Goal: Task Accomplishment & Management: Manage account settings

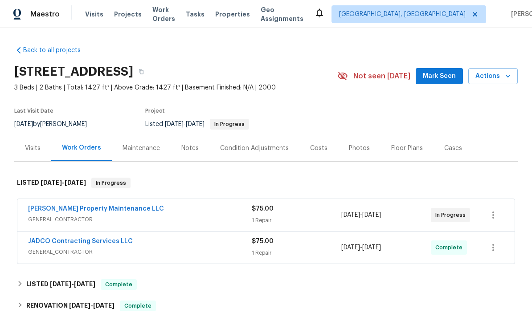
click at [35, 146] on div "Visits" at bounding box center [33, 148] width 16 height 9
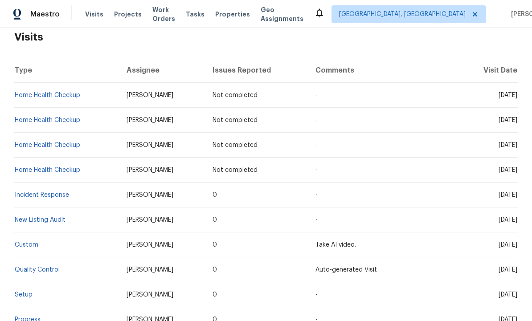
scroll to position [25, 0]
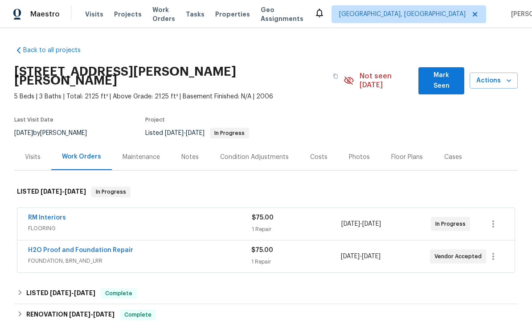
click at [27, 155] on div "Visits" at bounding box center [32, 157] width 37 height 26
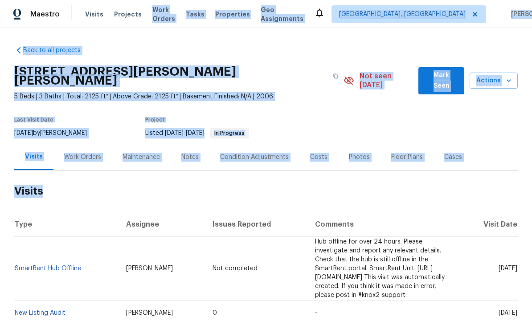
click at [150, 191] on h2 "Visits" at bounding box center [265, 191] width 503 height 41
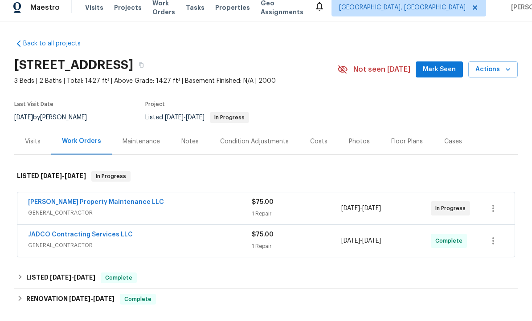
scroll to position [7, 0]
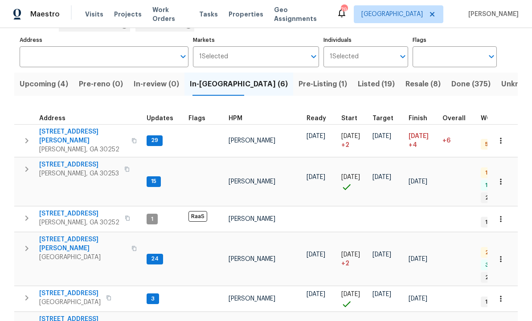
scroll to position [1, 0]
click at [77, 209] on span "260 Pleasant Grove Cir" at bounding box center [79, 213] width 80 height 9
click at [79, 160] on span "201 Autumn Lake Way" at bounding box center [79, 164] width 80 height 9
click at [74, 235] on span "[STREET_ADDRESS][PERSON_NAME]" at bounding box center [82, 244] width 87 height 18
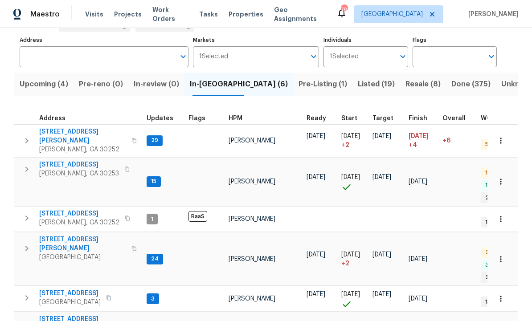
click at [82, 289] on span "70 Mountainside Ln" at bounding box center [69, 293] width 61 height 9
click at [85, 209] on span "260 Pleasant Grove Cir" at bounding box center [79, 213] width 80 height 9
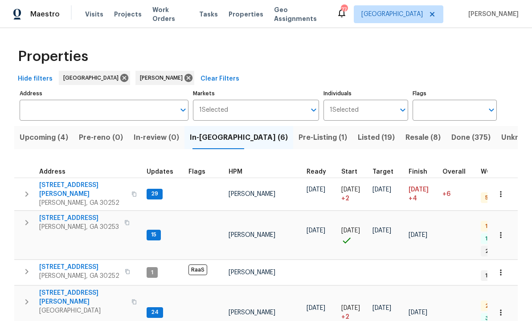
scroll to position [0, 0]
click at [59, 131] on span "Upcoming (4)" at bounding box center [44, 137] width 49 height 12
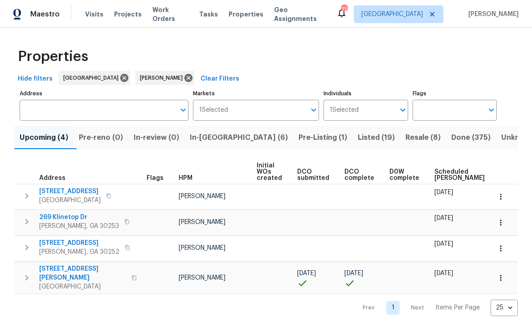
scroll to position [3, 0]
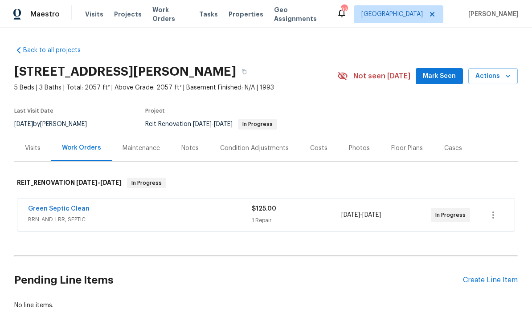
click at [439, 81] on span "Mark Seen" at bounding box center [439, 76] width 33 height 11
click at [488, 279] on div "Create Line Item" at bounding box center [490, 280] width 55 height 8
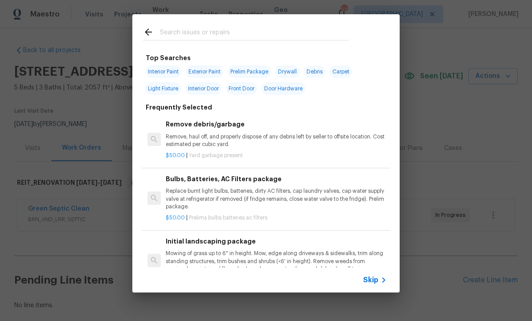
click at [192, 33] on input "text" at bounding box center [254, 33] width 189 height 13
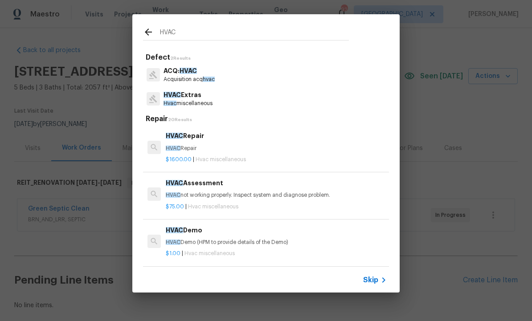
type input "HVAC"
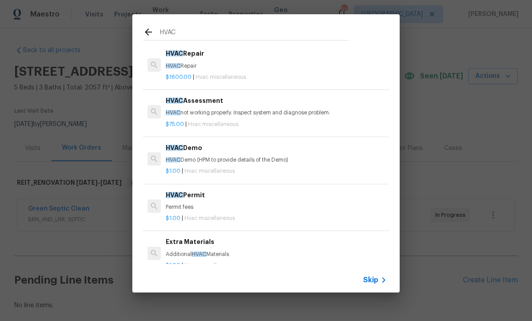
scroll to position [82, 0]
click at [201, 102] on h6 "HVAC Assessment" at bounding box center [276, 101] width 221 height 10
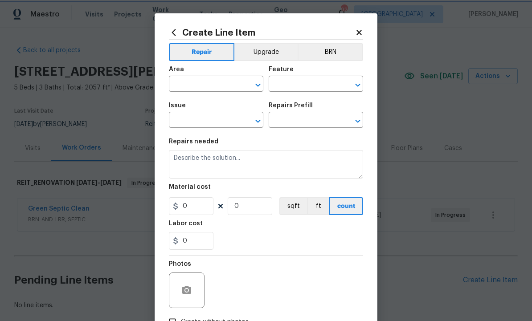
type input "HVAC"
type input "HVAC Extras"
type input "HVAC Assessment $75.00"
type textarea "HVAC not working properly. Inspect system and diagnose problem."
type input "75"
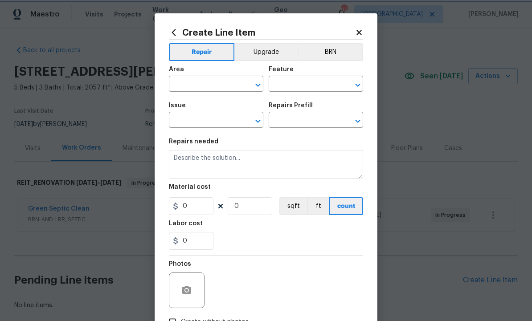
type input "1"
click at [201, 82] on input "text" at bounding box center [203, 85] width 69 height 14
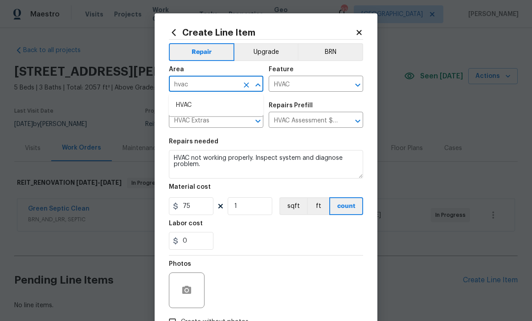
click at [205, 101] on li "HVAC" at bounding box center [216, 105] width 94 height 15
type input "HVAC"
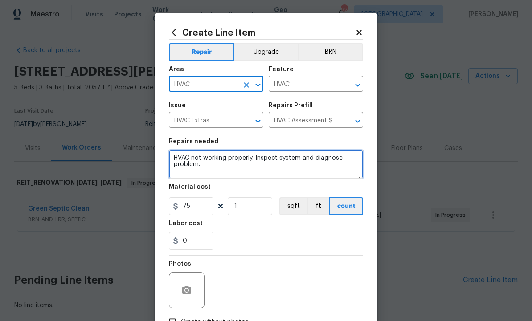
click at [243, 168] on textarea "HVAC not working properly. Inspect system and diagnose problem." at bounding box center [266, 164] width 194 height 28
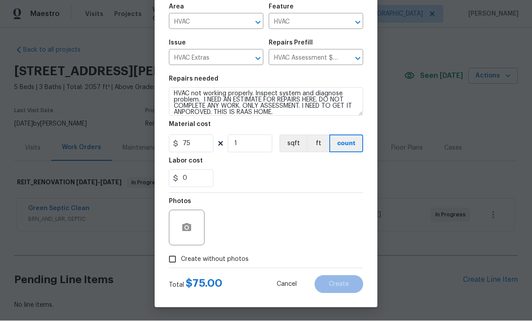
scroll to position [64, 0]
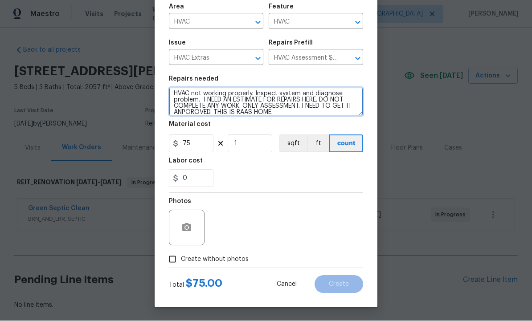
type textarea "HVAC not working properly. Inspect system and diagnose problem. I NEED AN ESTIM…"
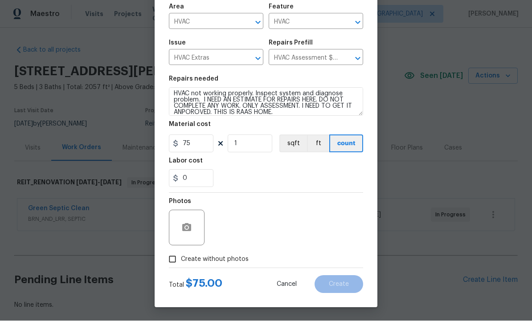
click at [175, 260] on input "Create without photos" at bounding box center [172, 259] width 17 height 17
checkbox input "true"
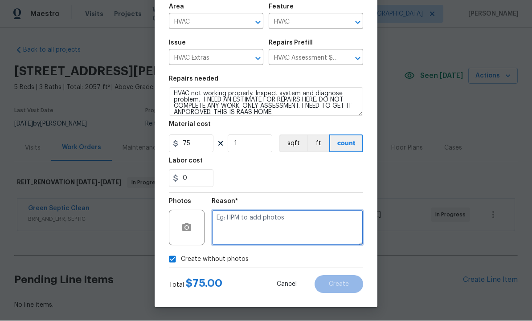
click at [254, 224] on textarea at bounding box center [286, 228] width 151 height 36
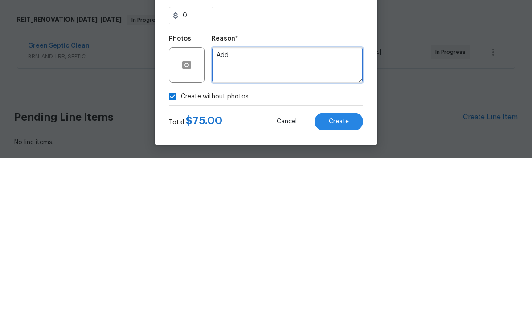
type textarea "Add"
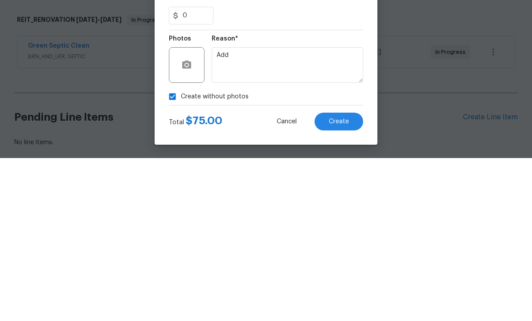
click at [337, 281] on span "Create" at bounding box center [339, 284] width 20 height 7
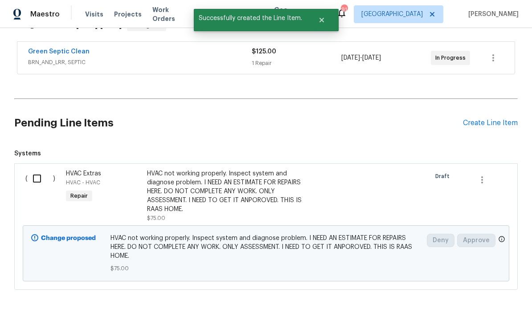
scroll to position [157, 0]
click at [38, 170] on input "checkbox" at bounding box center [40, 179] width 25 height 19
checkbox input "true"
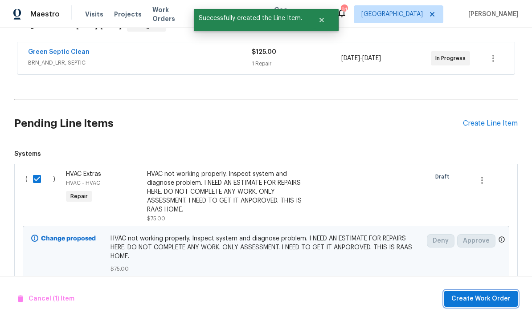
click at [477, 296] on span "Create Work Order" at bounding box center [480, 298] width 59 height 11
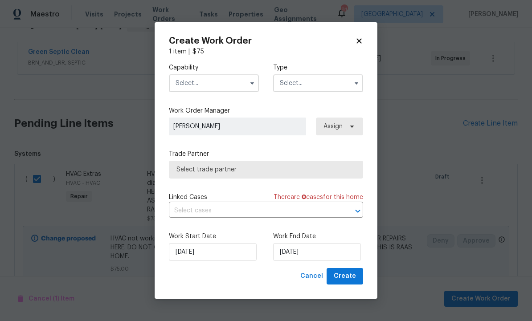
click at [216, 86] on input "text" at bounding box center [214, 83] width 90 height 18
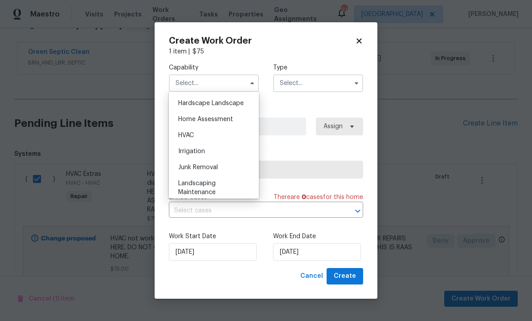
scroll to position [505, 0]
click at [215, 134] on div "HVAC" at bounding box center [213, 135] width 85 height 16
type input "HVAC"
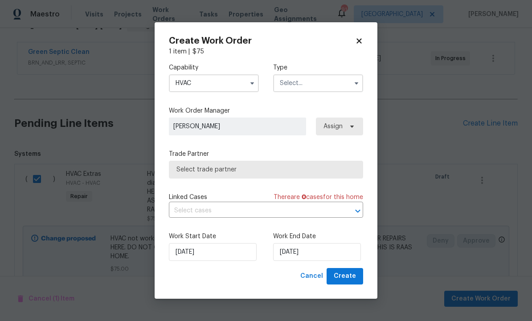
click at [314, 83] on input "text" at bounding box center [318, 83] width 90 height 18
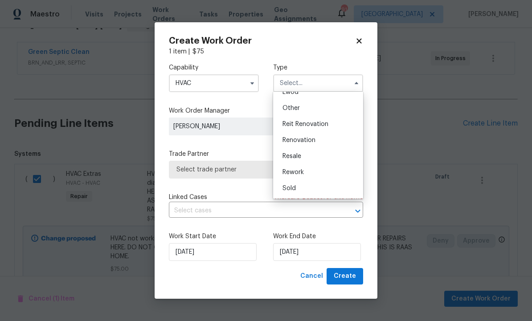
scroll to position [106, 0]
click at [319, 122] on span "Reit Renovation" at bounding box center [305, 124] width 46 height 6
type input "Reit Renovation"
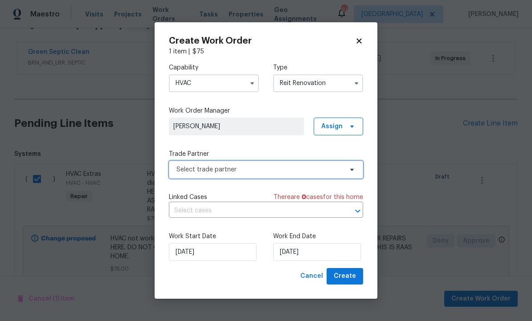
click at [278, 169] on span "Select trade partner" at bounding box center [259, 169] width 166 height 9
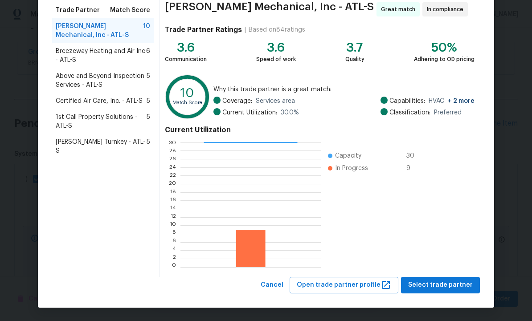
scroll to position [72, 0]
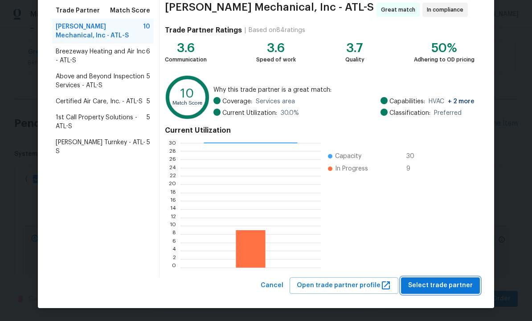
click at [434, 283] on span "Select trade partner" at bounding box center [440, 285] width 65 height 11
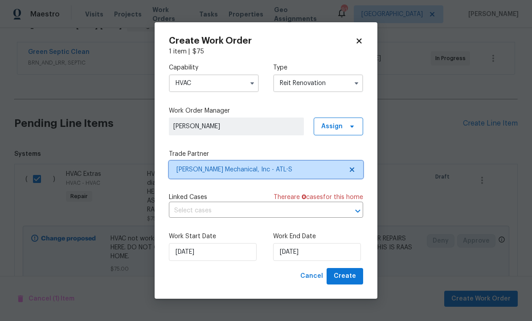
scroll to position [0, 0]
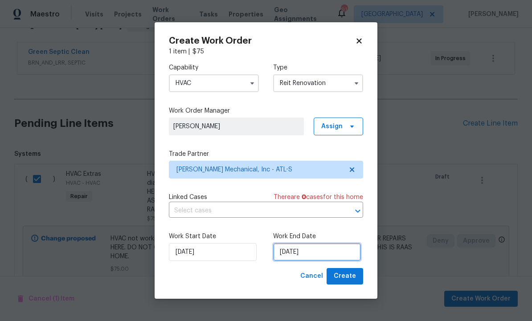
click at [320, 253] on input "[DATE]" at bounding box center [317, 252] width 88 height 18
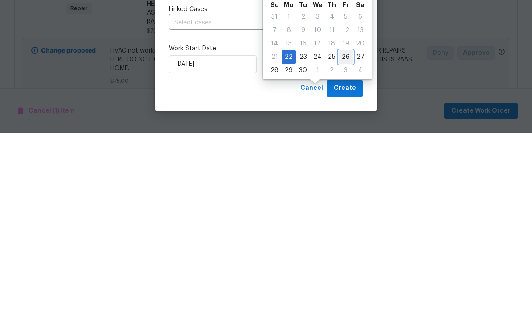
click at [344, 239] on div "26" at bounding box center [345, 245] width 14 height 12
type input "9/26/2025"
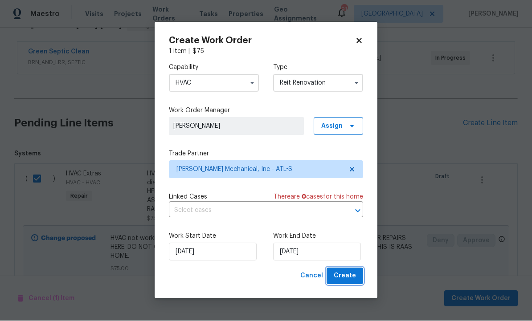
click at [344, 282] on button "Create" at bounding box center [344, 276] width 37 height 16
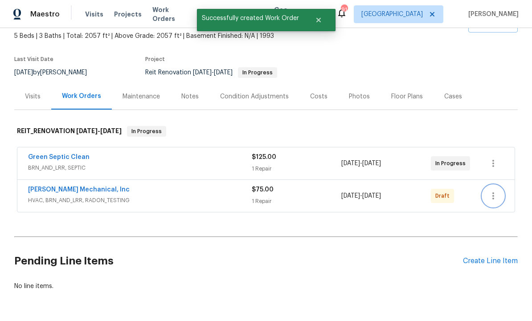
click at [494, 191] on icon "button" at bounding box center [493, 196] width 11 height 11
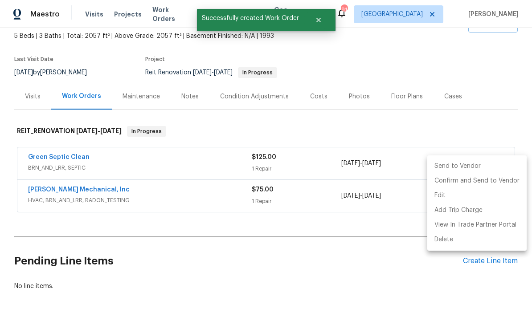
click at [462, 166] on li "Send to Vendor" at bounding box center [476, 166] width 99 height 15
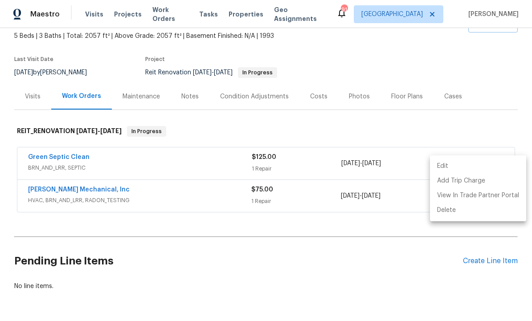
click at [399, 222] on div at bounding box center [266, 160] width 532 height 321
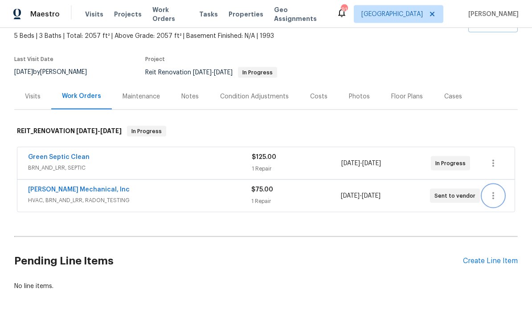
scroll to position [0, 0]
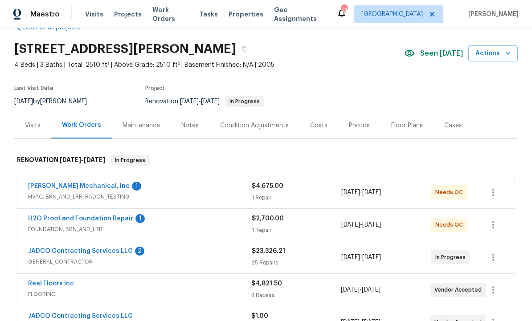
scroll to position [29, 0]
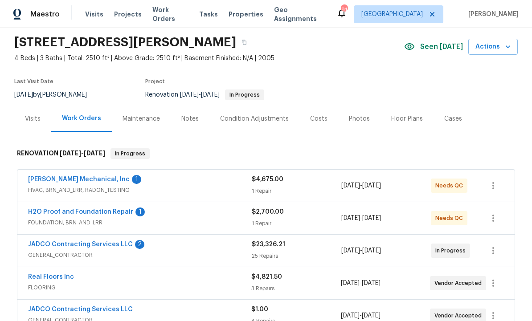
click at [77, 179] on link "[PERSON_NAME] Mechanical, Inc" at bounding box center [79, 179] width 102 height 6
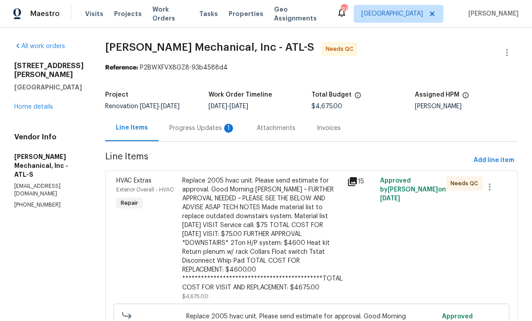
click at [270, 195] on div "**********" at bounding box center [261, 235] width 159 height 116
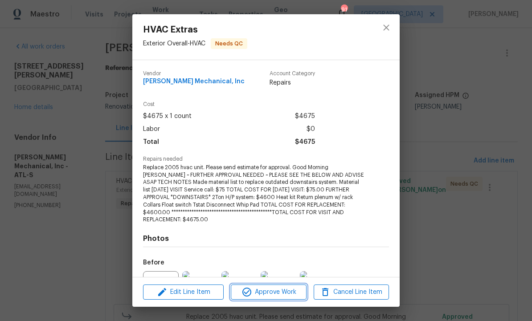
click at [282, 291] on span "Approve Work" at bounding box center [268, 292] width 70 height 11
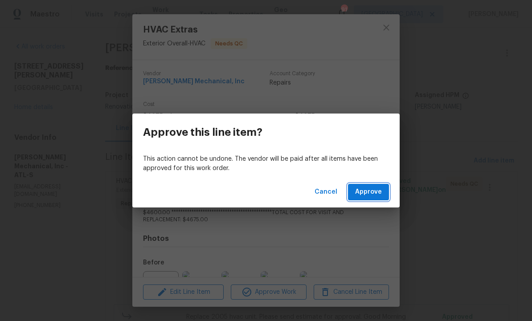
click at [378, 189] on span "Approve" at bounding box center [368, 192] width 27 height 11
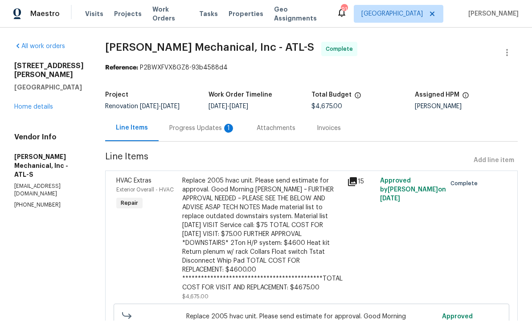
scroll to position [0, 0]
click at [221, 127] on div "Progress Updates 1" at bounding box center [202, 128] width 66 height 9
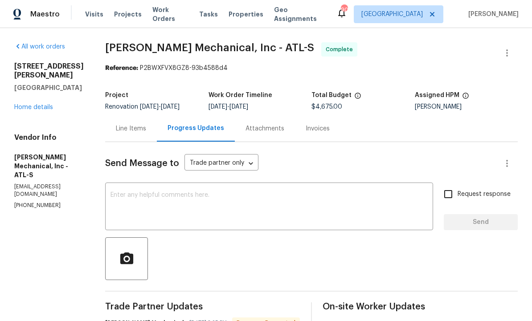
scroll to position [17, 0]
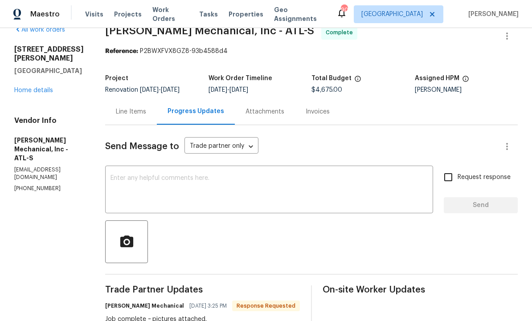
click at [276, 188] on textarea at bounding box center [268, 190] width 317 height 31
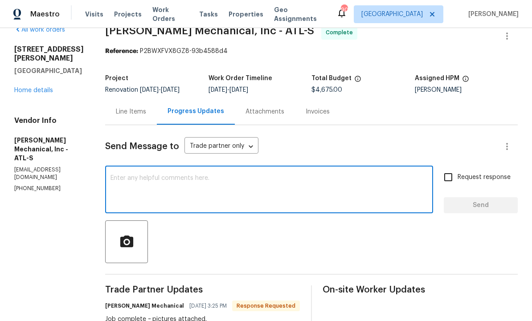
scroll to position [0, 0]
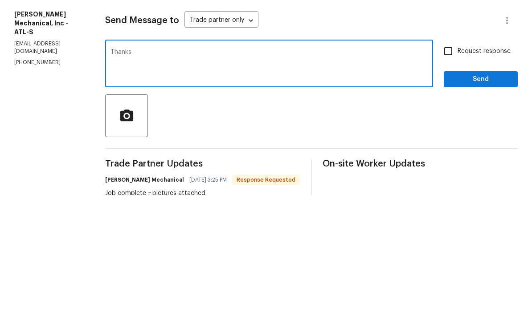
type textarea "Thanks"
click at [477, 200] on span "Send" at bounding box center [481, 205] width 60 height 11
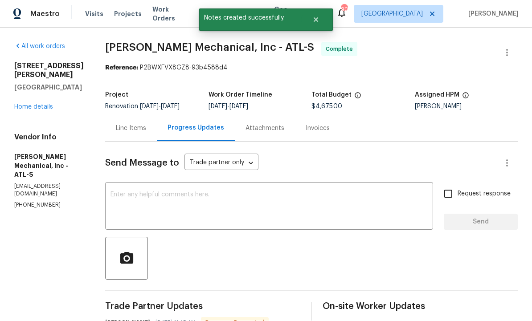
scroll to position [19, 0]
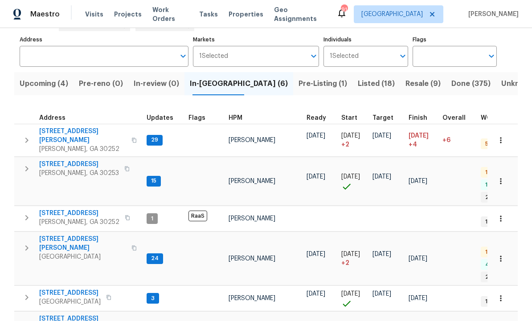
scroll to position [53, 0]
click at [79, 315] on span "[STREET_ADDRESS][PERSON_NAME]" at bounding box center [82, 324] width 87 height 18
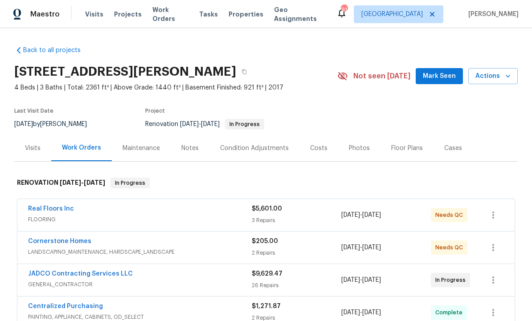
click at [56, 207] on link "Real Floors Inc" at bounding box center [51, 209] width 46 height 6
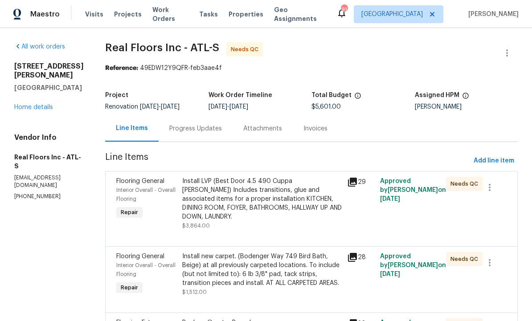
click at [286, 203] on div "Install LVP (Best Door 4.5 490 Cuppa Joe) Includes transitions, glue and associ…" at bounding box center [261, 199] width 159 height 45
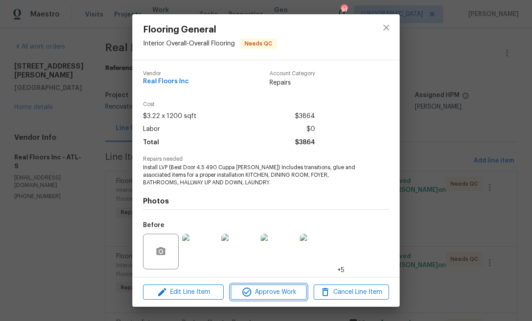
click at [264, 293] on span "Approve Work" at bounding box center [268, 292] width 70 height 11
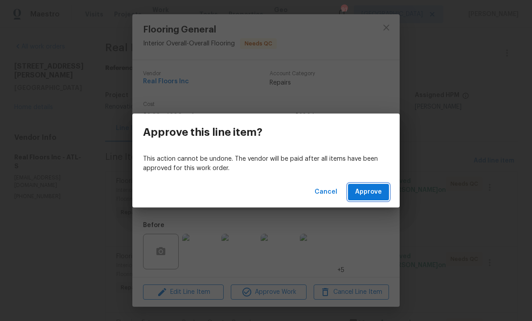
click at [368, 193] on span "Approve" at bounding box center [368, 192] width 27 height 11
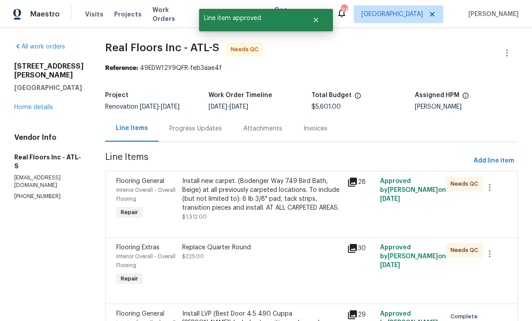
click at [272, 210] on div "Install new carpet. (Bodenger Way 749 Bird Bath, Beige) at all previously carpe…" at bounding box center [261, 195] width 159 height 36
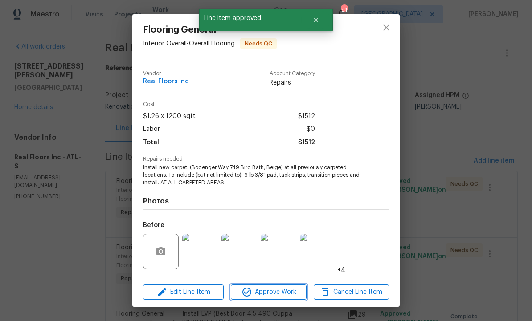
click at [265, 293] on span "Approve Work" at bounding box center [268, 292] width 70 height 11
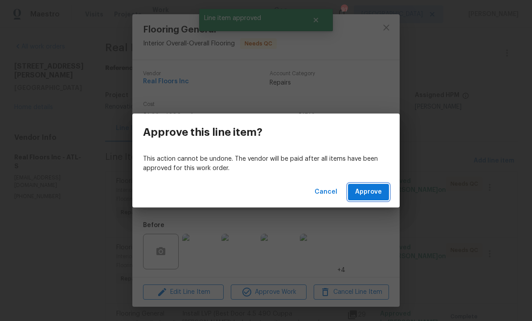
click at [370, 185] on button "Approve" at bounding box center [368, 192] width 41 height 16
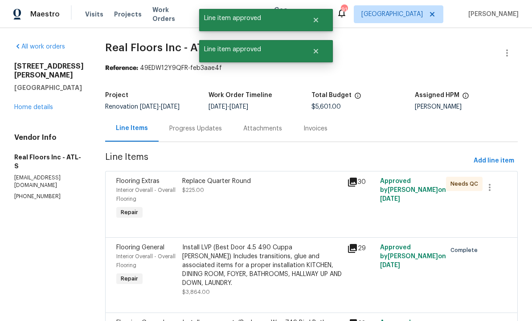
click at [282, 215] on div "Replace Quarter Round $225.00" at bounding box center [261, 199] width 165 height 50
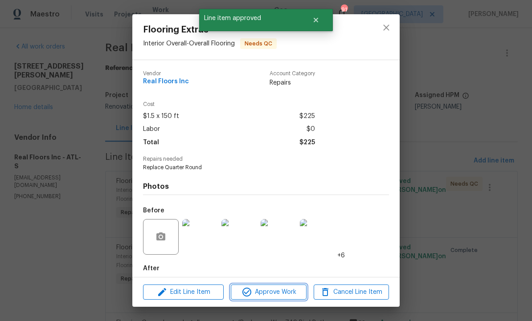
click at [260, 292] on span "Approve Work" at bounding box center [268, 292] width 70 height 11
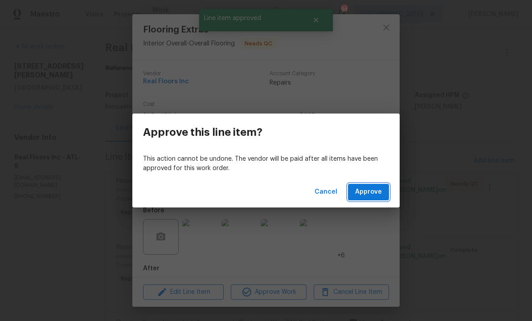
click at [364, 191] on span "Approve" at bounding box center [368, 192] width 27 height 11
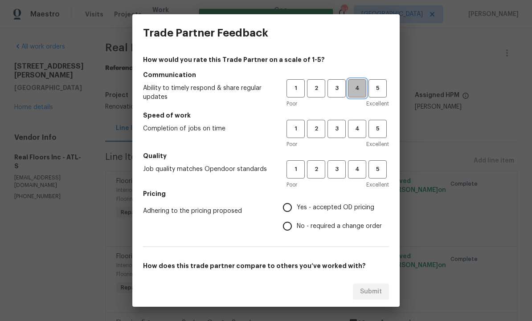
click at [364, 84] on span "4" at bounding box center [357, 88] width 16 height 10
click at [358, 84] on span "4" at bounding box center [356, 88] width 17 height 10
click at [422, 98] on div "Trade Partner Feedback How would you rate this Trade Partner on a scale of 1-5?…" at bounding box center [266, 160] width 532 height 321
click at [365, 122] on button "4" at bounding box center [357, 129] width 18 height 18
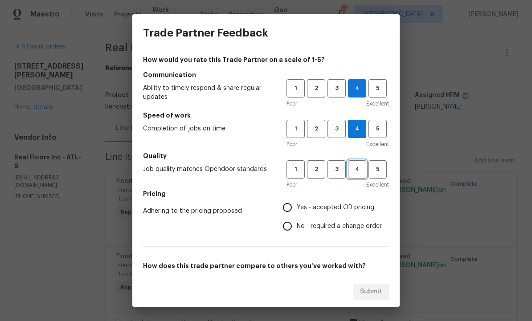
click at [356, 163] on button "4" at bounding box center [357, 169] width 18 height 18
click at [288, 203] on input "Yes - accepted OD pricing" at bounding box center [287, 207] width 19 height 19
radio input "true"
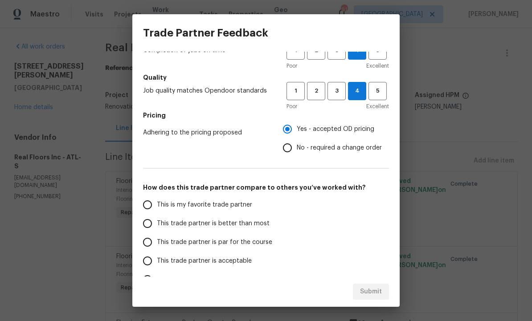
click at [174, 281] on div "Submit" at bounding box center [265, 291] width 267 height 31
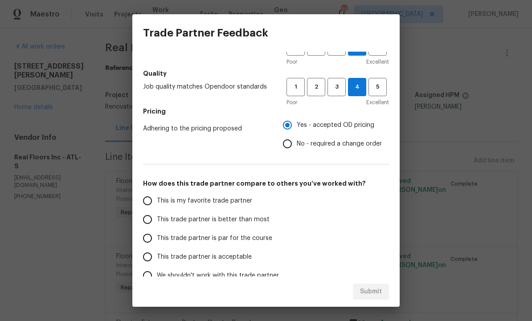
scroll to position [83, 0]
click at [150, 235] on input "This trade partner is par for the course" at bounding box center [147, 237] width 19 height 19
click at [369, 290] on span "Submit" at bounding box center [371, 291] width 22 height 11
radio input "true"
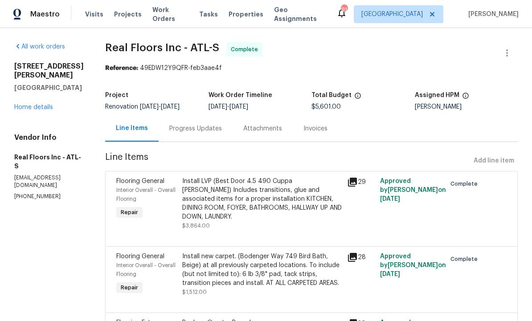
radio input "false"
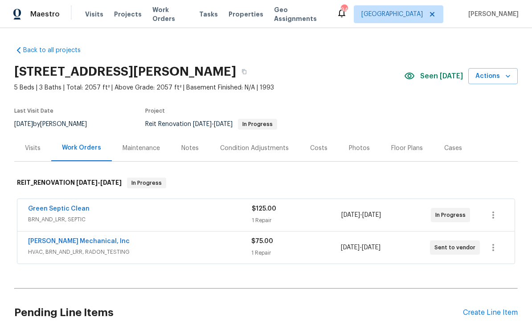
click at [66, 210] on link "Green Septic Clean" at bounding box center [58, 209] width 61 height 6
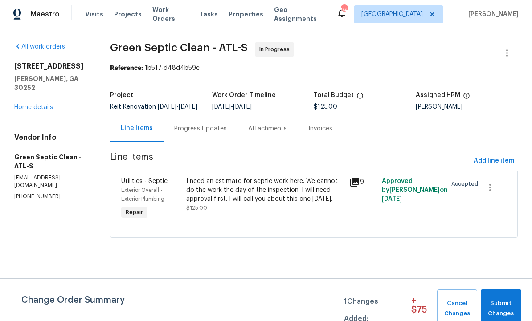
click at [211, 132] on div "Progress Updates" at bounding box center [200, 128] width 53 height 9
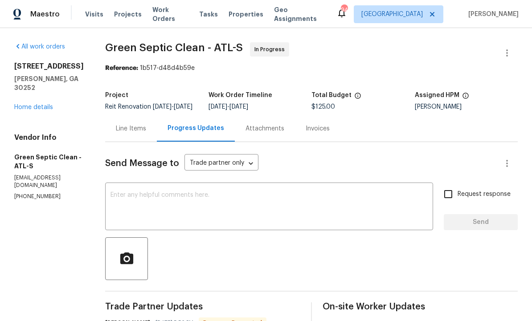
click at [247, 210] on textarea at bounding box center [268, 207] width 317 height 31
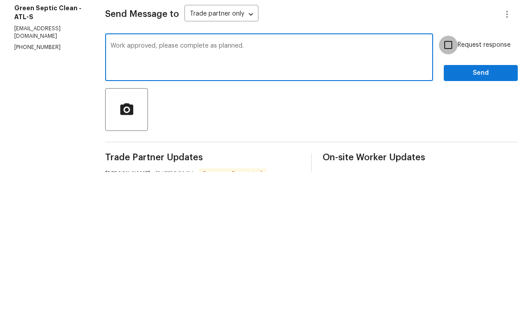
type textarea "Work approved, please complete as planned."
click at [450, 185] on input "Request response" at bounding box center [448, 194] width 19 height 19
checkbox input "true"
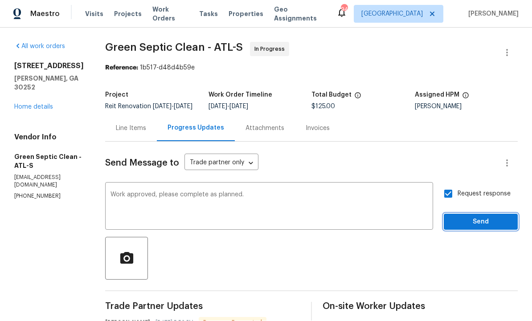
click at [475, 217] on span "Send" at bounding box center [481, 222] width 60 height 11
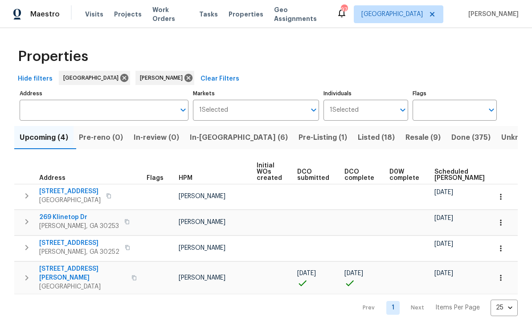
scroll to position [3, 0]
click at [298, 133] on span "Pre-Listing (1)" at bounding box center [322, 137] width 49 height 12
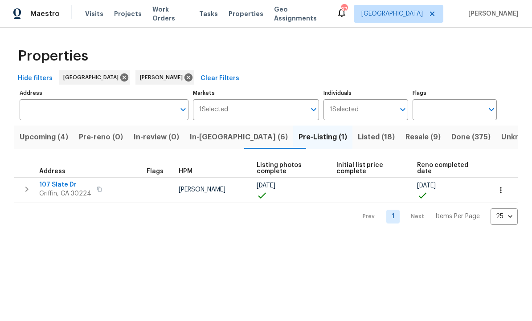
click at [220, 138] on span "In-reno (6)" at bounding box center [239, 137] width 98 height 12
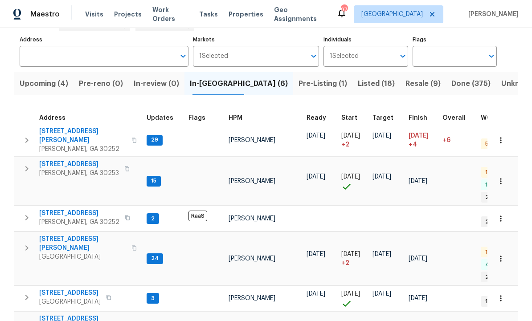
scroll to position [53, 0]
click at [76, 315] on span "[STREET_ADDRESS][PERSON_NAME]" at bounding box center [82, 324] width 87 height 18
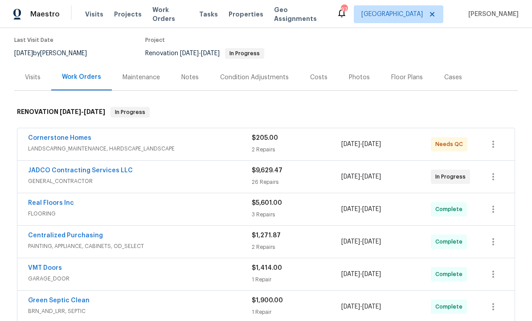
scroll to position [73, 0]
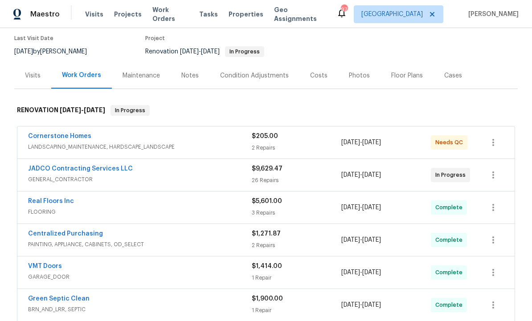
click at [102, 167] on link "JADCO Contracting Services LLC" at bounding box center [80, 169] width 105 height 6
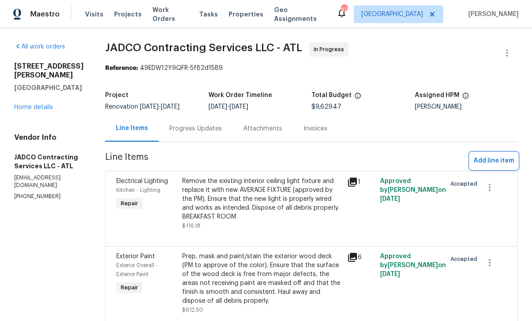
click at [498, 158] on span "Add line item" at bounding box center [493, 160] width 41 height 11
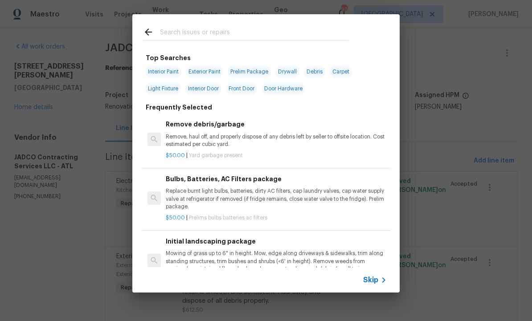
click at [198, 29] on input "text" at bounding box center [254, 33] width 189 height 13
type input "Faucet"
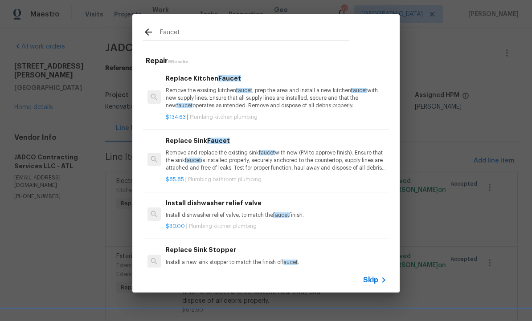
click at [222, 154] on p "Remove and replace the existing sink faucet with new (PM to approve finish). En…" at bounding box center [276, 160] width 221 height 23
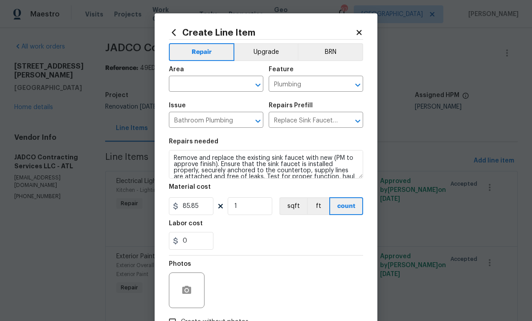
click at [213, 87] on input "text" at bounding box center [203, 85] width 69 height 14
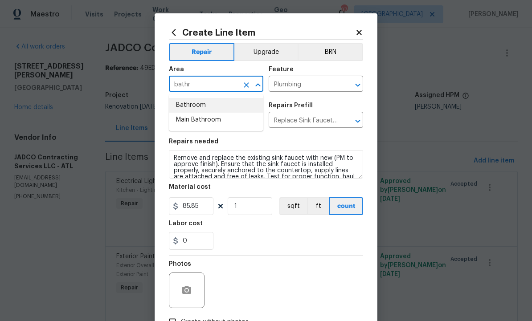
click at [207, 104] on li "Bathroom" at bounding box center [216, 105] width 94 height 15
type input "Bathroom"
click at [191, 290] on icon "button" at bounding box center [186, 290] width 9 height 8
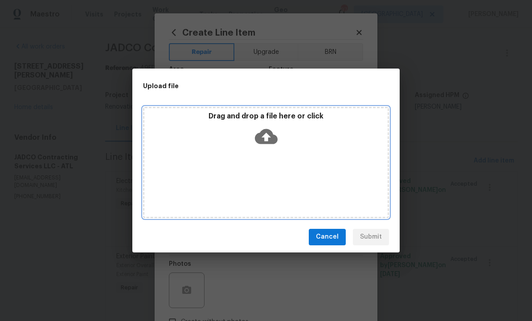
click at [271, 133] on icon at bounding box center [266, 136] width 23 height 15
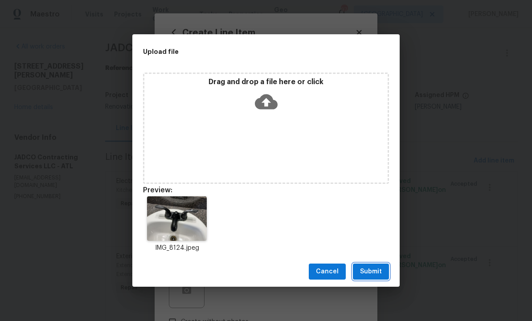
click at [371, 269] on span "Submit" at bounding box center [371, 271] width 22 height 11
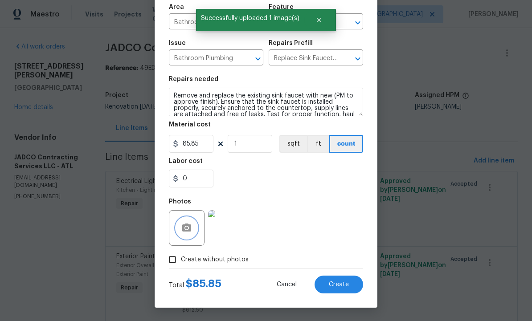
scroll to position [64, 0]
click at [336, 284] on span "Create" at bounding box center [339, 284] width 20 height 7
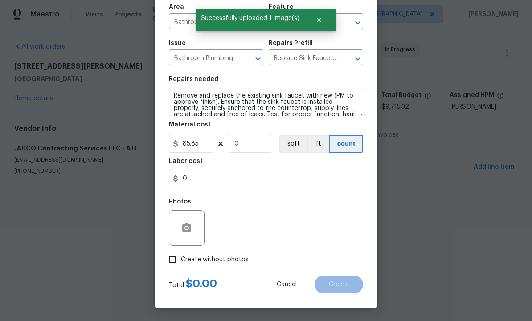
type input "0"
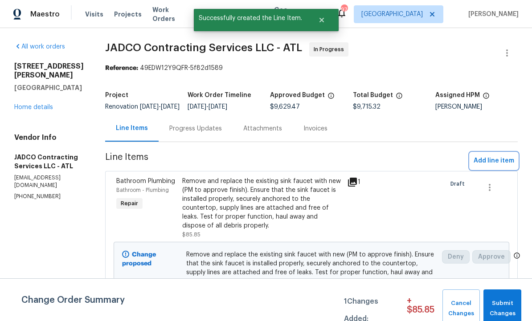
click at [498, 163] on span "Add line item" at bounding box center [493, 160] width 41 height 11
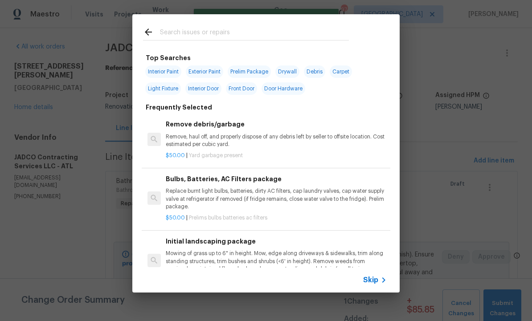
click at [214, 28] on input "text" at bounding box center [254, 33] width 189 height 13
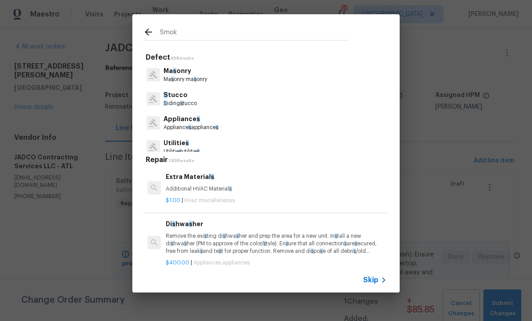
type input "Smoke"
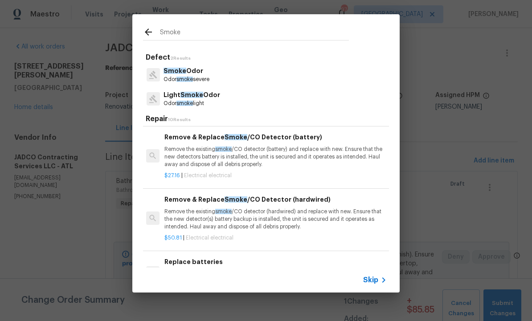
scroll to position [140, 1]
click at [256, 212] on p "Remove the existing smoke /CO detector (hardwired) and replace with new. Ensure…" at bounding box center [274, 219] width 221 height 23
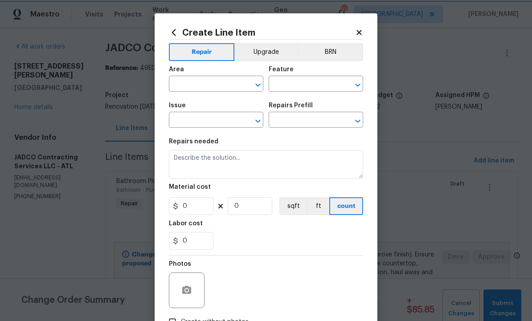
type input "Electrical"
type input "Remove & Replace Smoke/CO Detector (hardwired) $50.81"
type textarea "Remove the existing smoke/CO detector (hardwired) and replace with new. Ensure …"
type input "50.81"
type input "1"
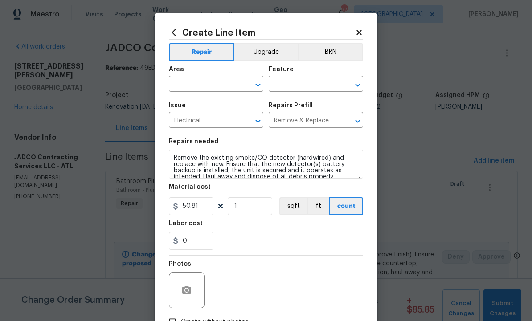
click at [209, 85] on input "text" at bounding box center [203, 85] width 69 height 14
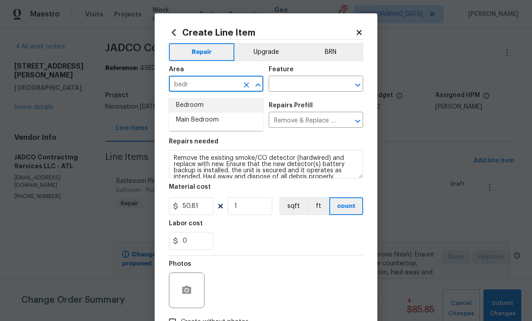
click at [203, 109] on li "Bedroom" at bounding box center [216, 105] width 94 height 15
type input "Bedroom"
click at [298, 87] on input "text" at bounding box center [302, 85] width 69 height 14
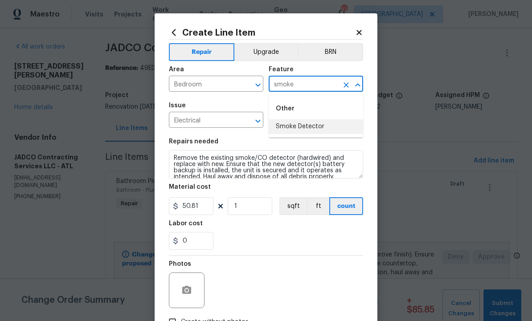
click at [313, 126] on li "Smoke Detector" at bounding box center [315, 126] width 94 height 15
type input "Smoke Detector"
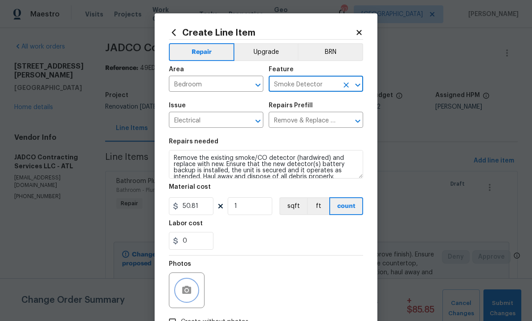
click at [189, 285] on button "button" at bounding box center [186, 290] width 21 height 21
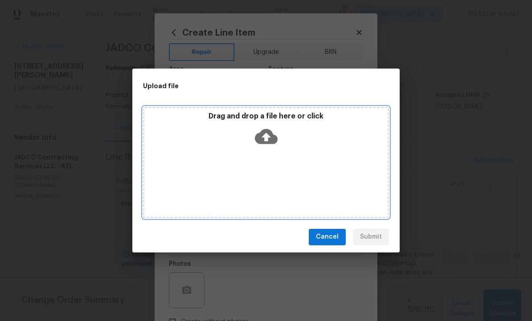
click at [268, 135] on icon at bounding box center [266, 136] width 23 height 23
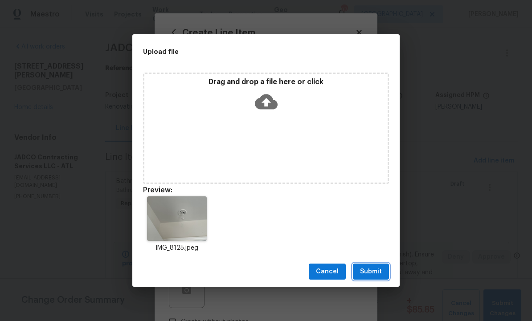
click at [370, 272] on span "Submit" at bounding box center [371, 271] width 22 height 11
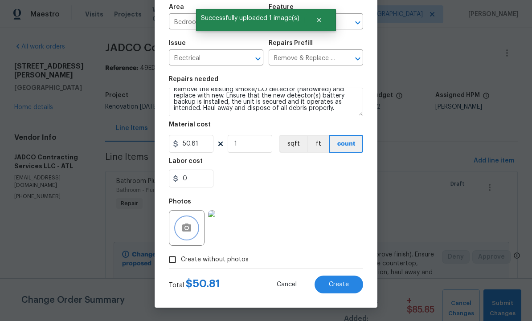
scroll to position [64, 0]
click at [340, 285] on span "Create" at bounding box center [339, 284] width 20 height 7
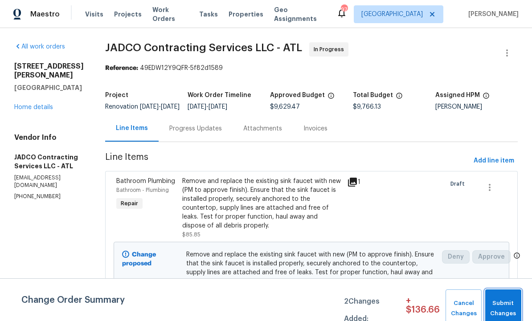
click at [496, 302] on span "Submit Changes" at bounding box center [502, 308] width 27 height 20
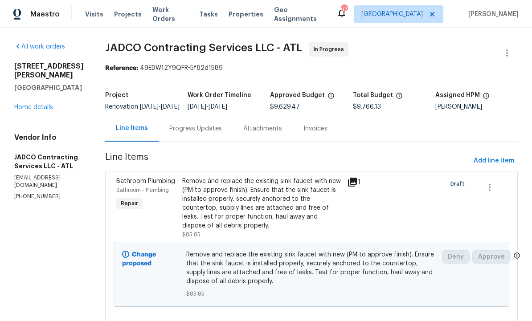
click at [298, 307] on div "Change proposed Remove and replace the existing sink faucet with new (PM to app…" at bounding box center [311, 274] width 395 height 65
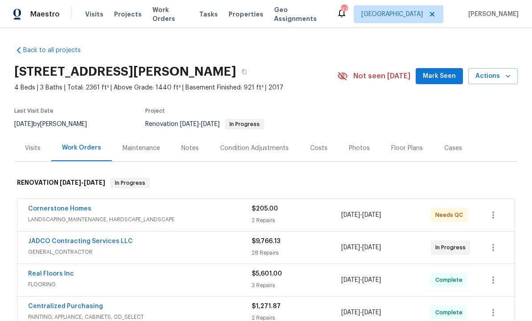
click at [318, 150] on div "Costs" at bounding box center [318, 148] width 17 height 9
